Goal: Navigation & Orientation: Find specific page/section

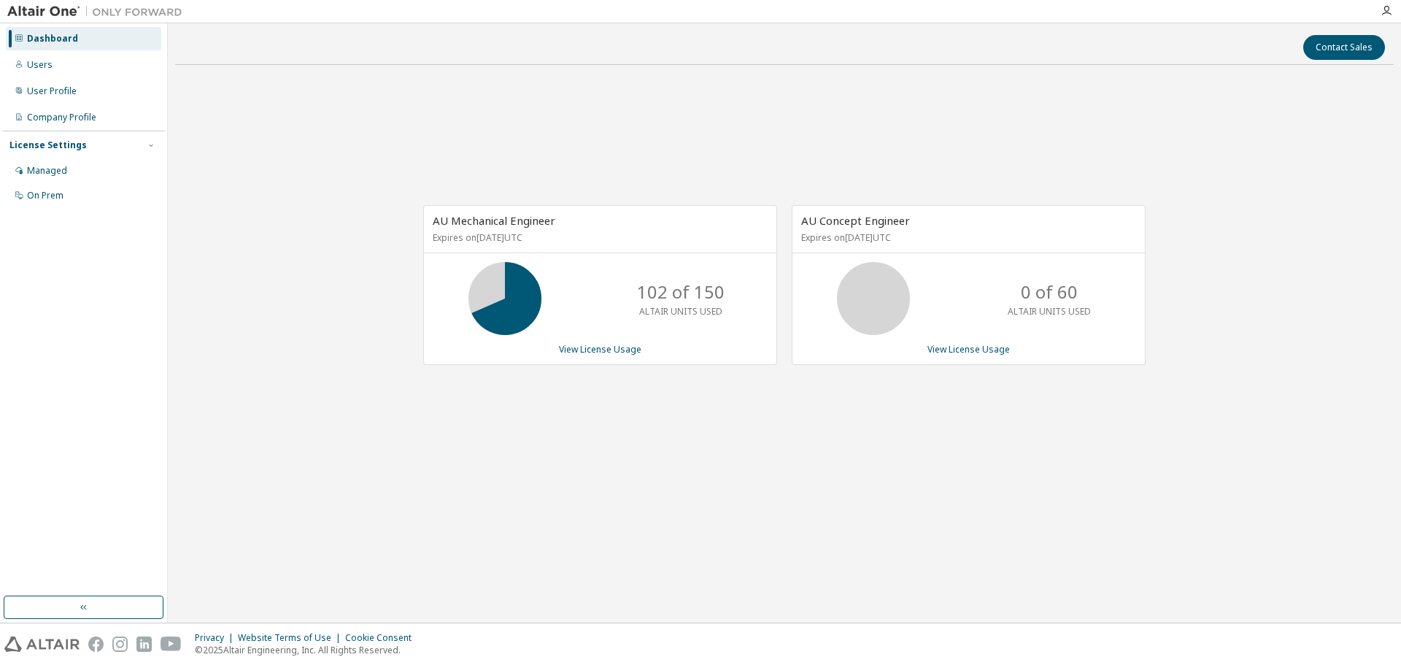
drag, startPoint x: 740, startPoint y: 481, endPoint x: 735, endPoint y: 458, distance: 23.2
click at [740, 481] on div "AU Mechanical Engineer Expires on [DATE] UTC 102 of 150 ALTAIR UNITS USED View …" at bounding box center [784, 293] width 1218 height 432
